Goal: Connect with others: Establish contact or relationships with other users

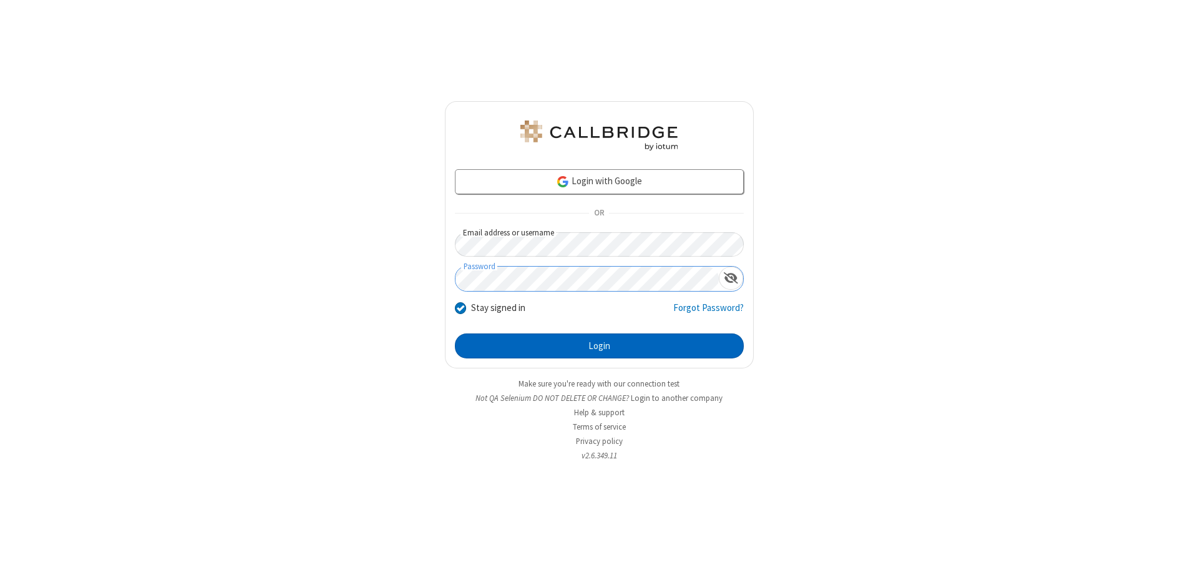
click at [599, 346] on button "Login" at bounding box center [599, 345] width 289 height 25
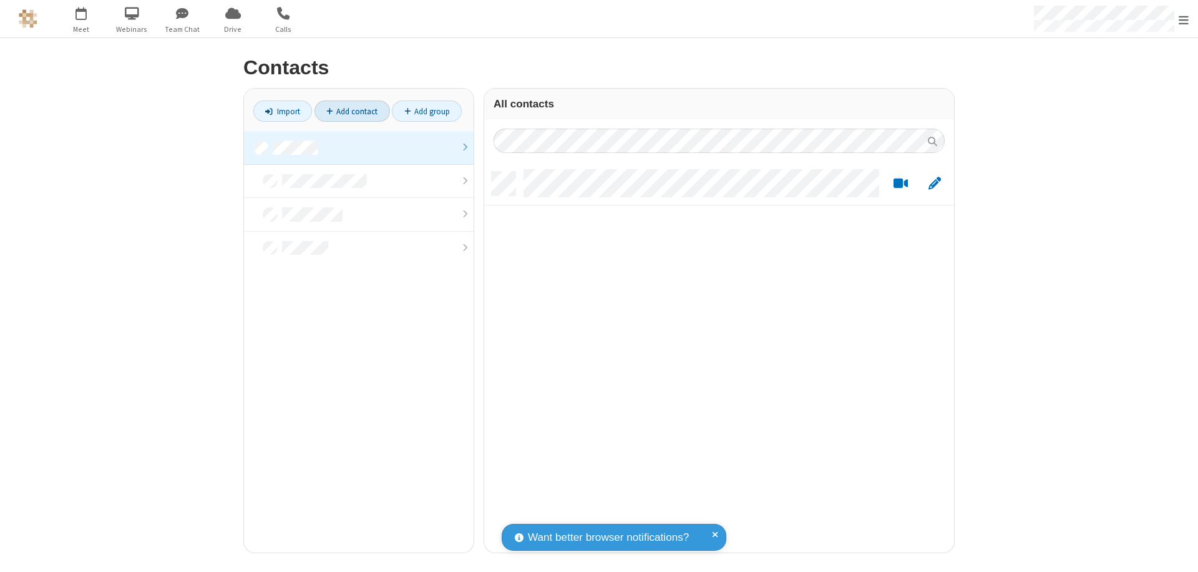
click at [352, 111] on link "Add contact" at bounding box center [353, 110] width 76 height 21
